Goal: Task Accomplishment & Management: Manage account settings

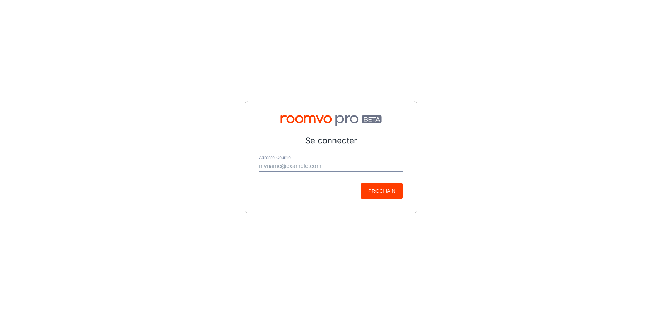
click at [292, 165] on input "Adresse Courriel" at bounding box center [331, 166] width 144 height 11
click at [295, 163] on input "Adresse Courriel" at bounding box center [331, 166] width 144 height 11
paste input "[PERSON_NAME][EMAIL_ADDRESS][DOMAIN_NAME]"
type input "[PERSON_NAME][EMAIL_ADDRESS][DOMAIN_NAME]"
click at [360, 183] on button "Prochain" at bounding box center [381, 191] width 42 height 17
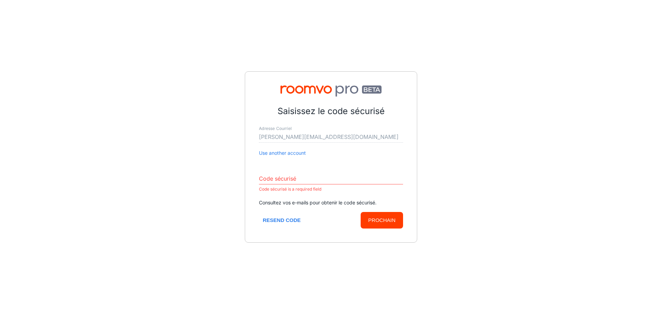
click at [328, 175] on input "Code sécurisé" at bounding box center [331, 178] width 144 height 11
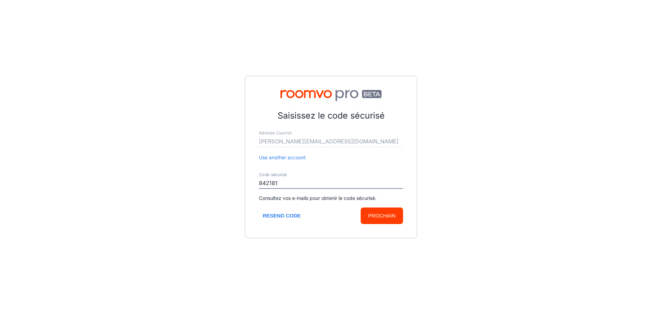
type input "842181"
click at [360, 207] on button "Prochain" at bounding box center [381, 215] width 42 height 17
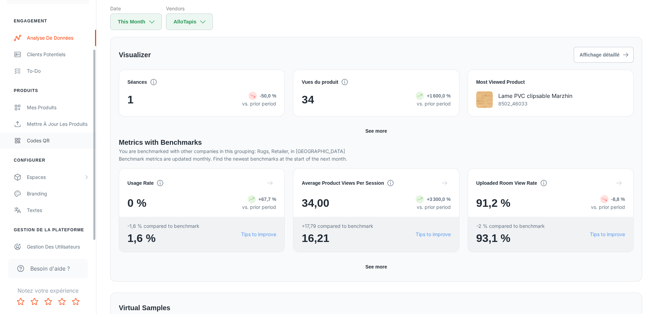
scroll to position [77, 0]
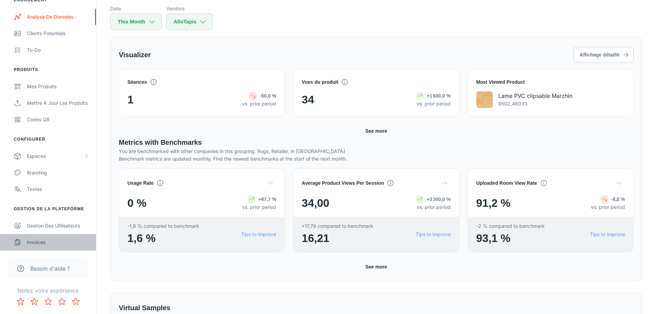
click at [40, 242] on div "Invoices" at bounding box center [58, 242] width 62 height 8
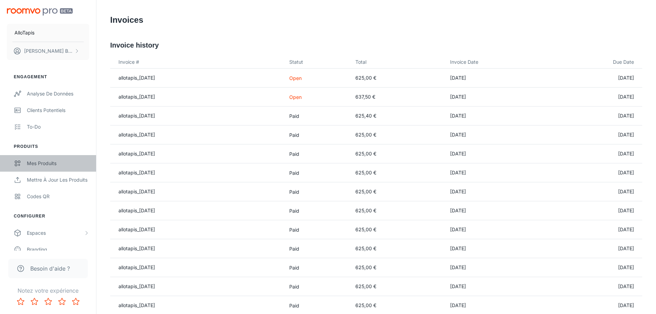
click at [38, 162] on div "Mes produits" at bounding box center [58, 164] width 62 height 8
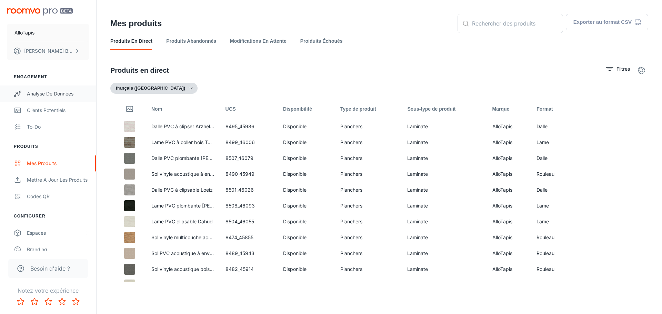
click at [42, 95] on div "Analyse de données" at bounding box center [58, 94] width 62 height 8
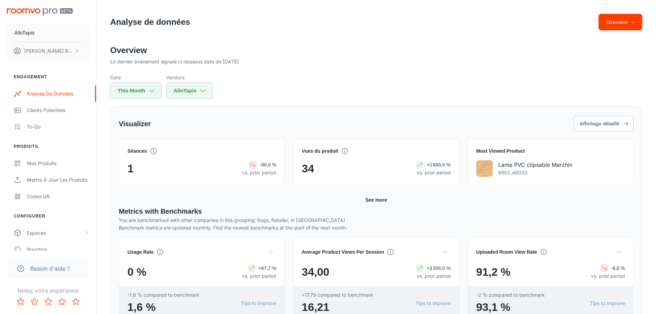
click at [342, 176] on div "34 +1 600,0 % vs. prior period" at bounding box center [376, 168] width 149 height 17
click at [374, 201] on button "See more" at bounding box center [376, 200] width 27 height 12
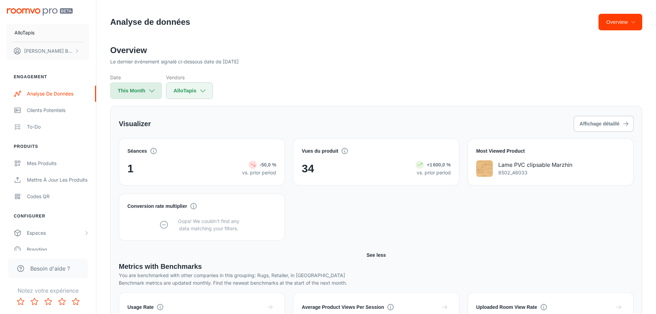
click at [154, 90] on icon "button" at bounding box center [152, 91] width 8 height 8
select select "7"
select select "2025"
select select "7"
select select "2025"
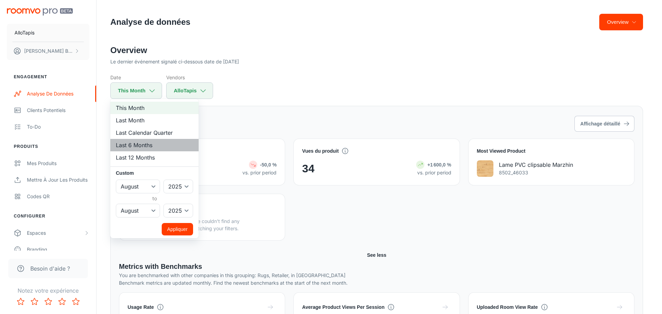
click at [147, 144] on li "Last 6 Months" at bounding box center [154, 145] width 88 height 12
select select "1"
select select "6"
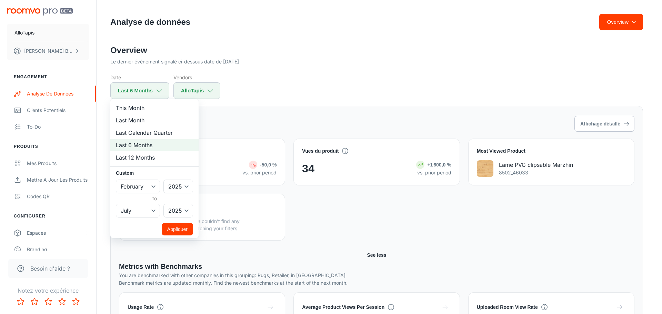
click at [175, 231] on button "Appliquer" at bounding box center [177, 229] width 31 height 12
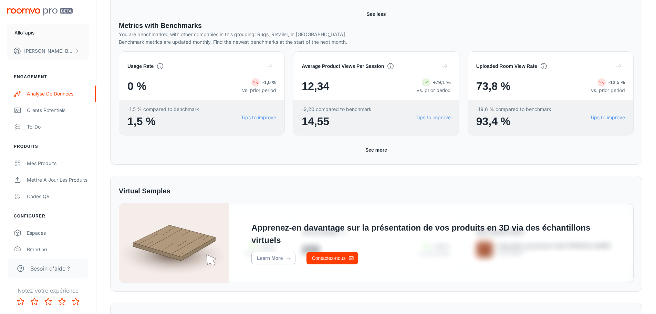
scroll to position [235, 0]
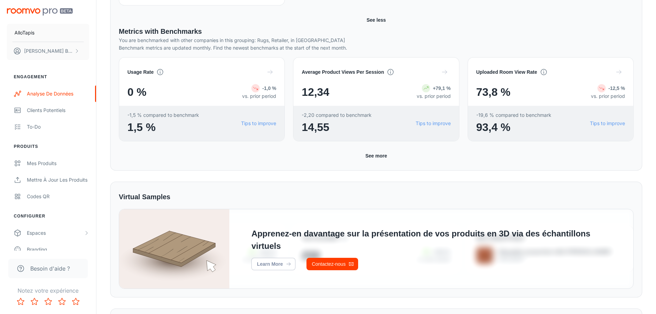
click at [380, 157] on button "See more" at bounding box center [376, 156] width 27 height 12
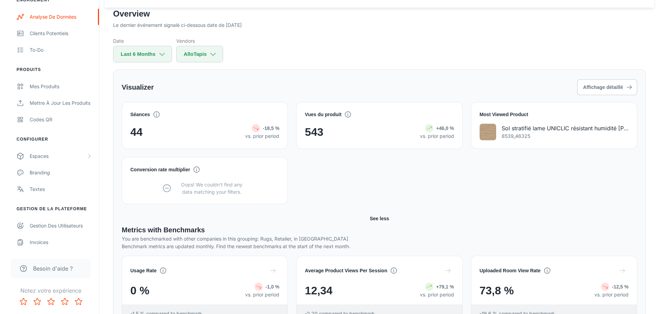
scroll to position [0, 0]
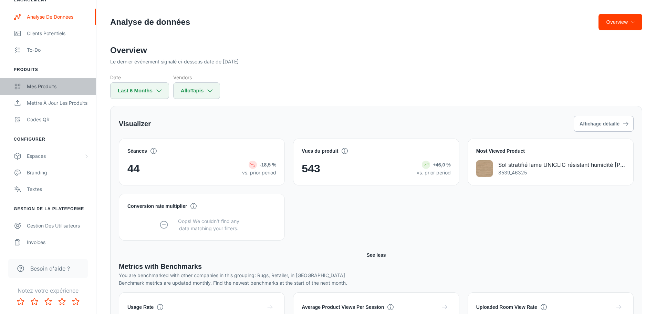
click at [49, 84] on div "Mes produits" at bounding box center [58, 87] width 62 height 8
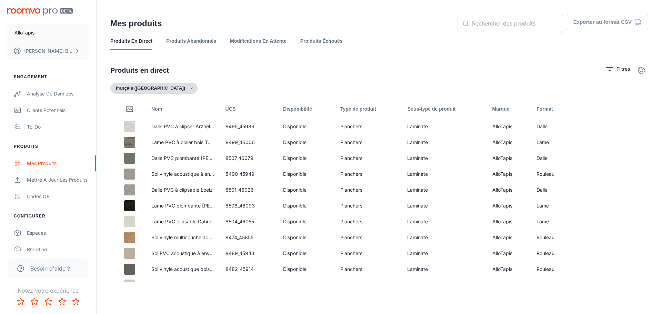
click at [197, 38] on link "Produits abandonnés" at bounding box center [191, 41] width 50 height 17
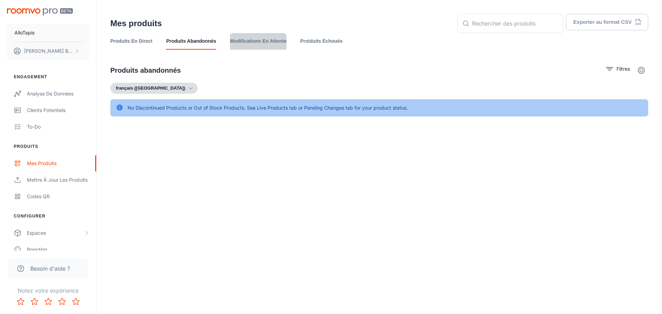
click at [267, 47] on link "Modifications en attente" at bounding box center [258, 41] width 57 height 17
click at [319, 43] on link "Proiduits Échoués" at bounding box center [321, 41] width 42 height 17
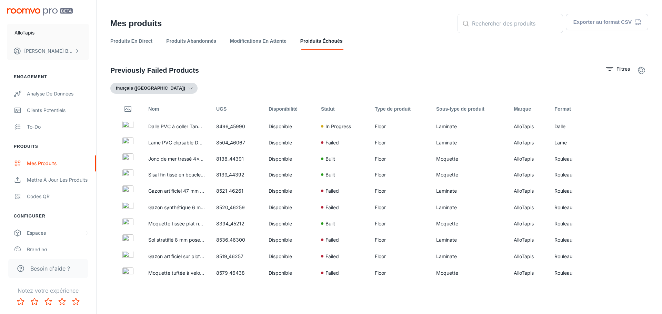
click at [153, 40] on div "Produits en direct Produits abandonnés Modifications en attente Proiduits Échou…" at bounding box center [379, 41] width 538 height 17
click at [141, 40] on link "Produits en direct" at bounding box center [131, 41] width 42 height 17
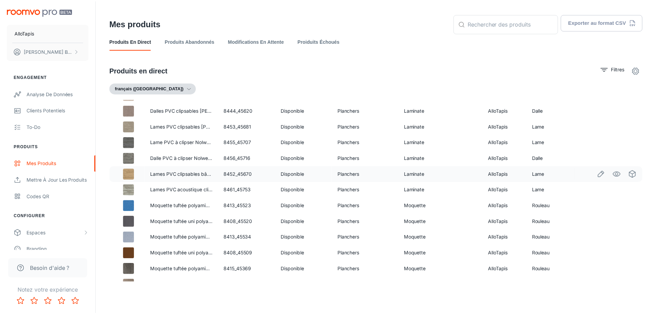
scroll to position [851, 0]
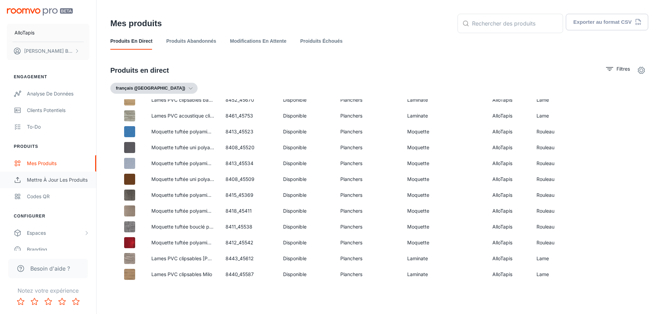
click at [37, 181] on div "Mettre à jour les produits" at bounding box center [58, 180] width 62 height 8
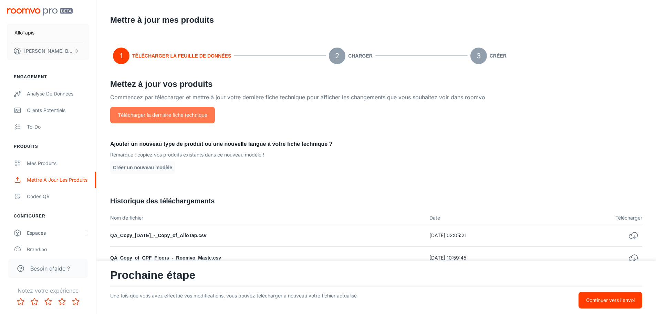
click at [181, 114] on button "Télécharger la dernière fiche technique" at bounding box center [162, 115] width 105 height 17
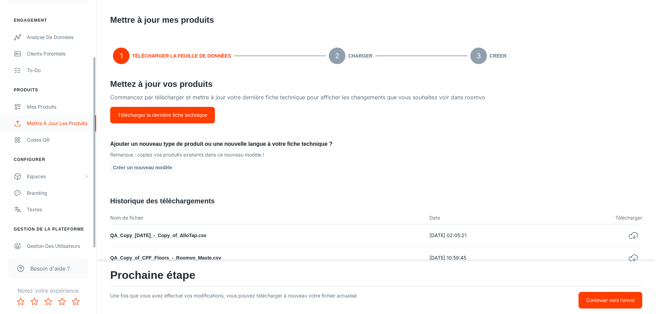
scroll to position [77, 0]
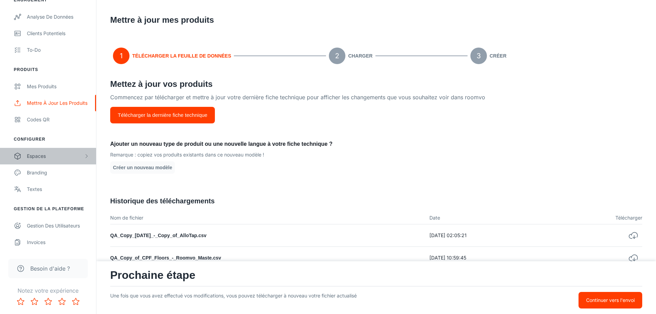
click at [42, 154] on div "Espaces" at bounding box center [55, 156] width 57 height 8
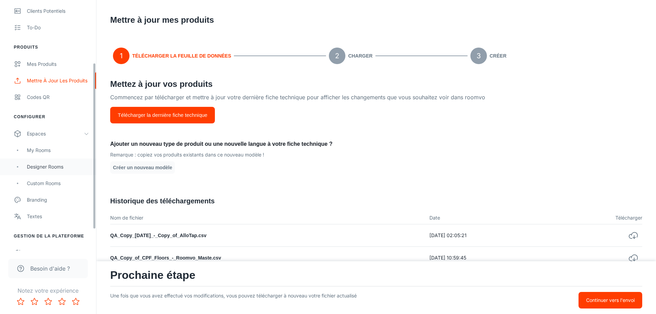
scroll to position [126, 0]
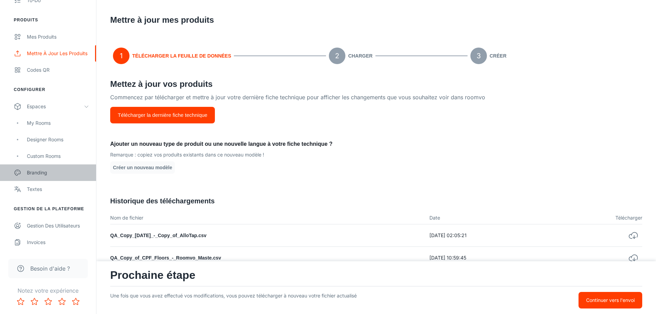
click at [34, 174] on div "Branding" at bounding box center [58, 173] width 62 height 8
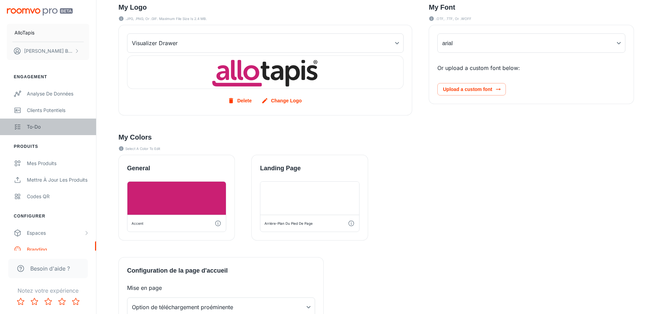
click at [32, 128] on div "To-do" at bounding box center [58, 127] width 62 height 8
